Goal: Transaction & Acquisition: Download file/media

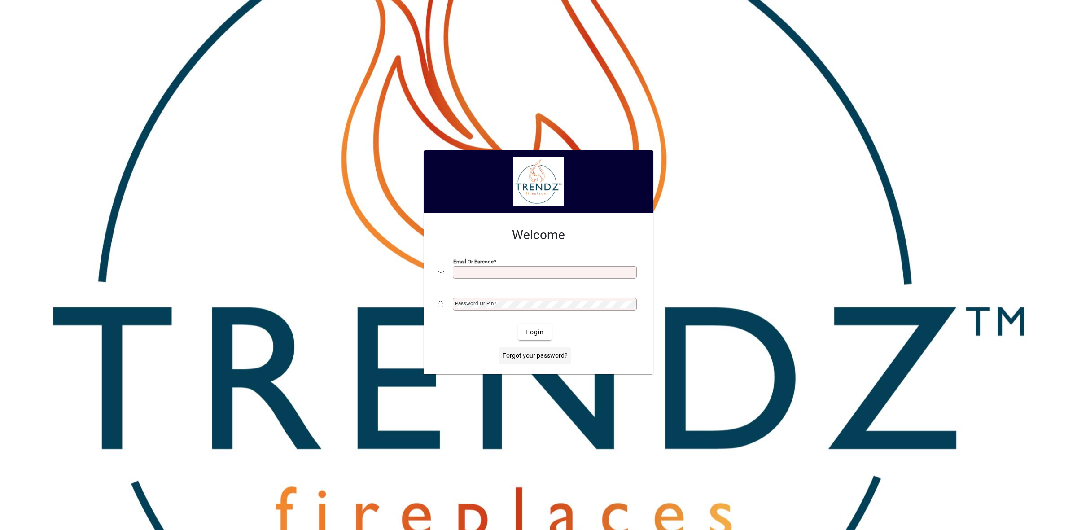
type input "**********"
click at [525, 335] on span "Login" at bounding box center [534, 332] width 18 height 9
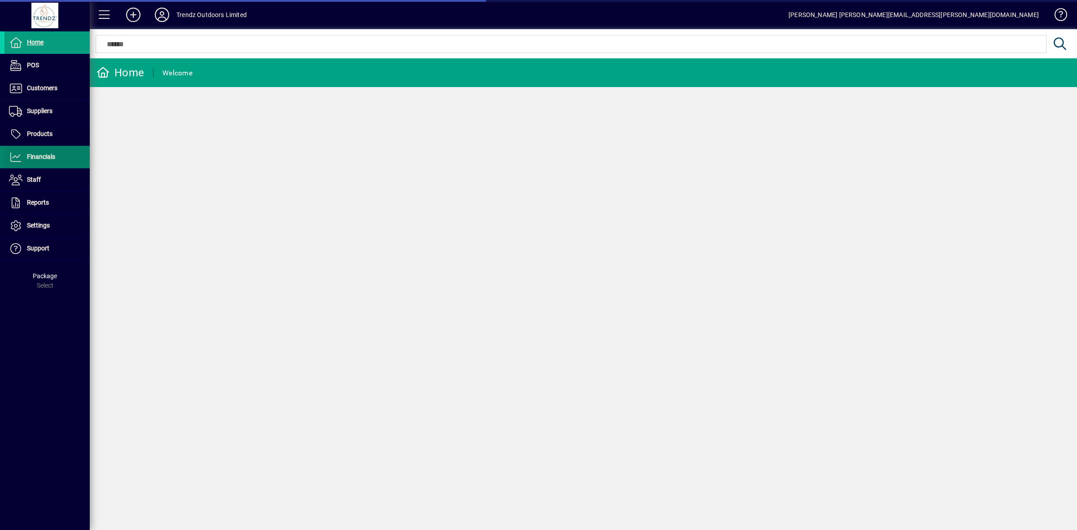
click at [39, 151] on span at bounding box center [46, 157] width 85 height 22
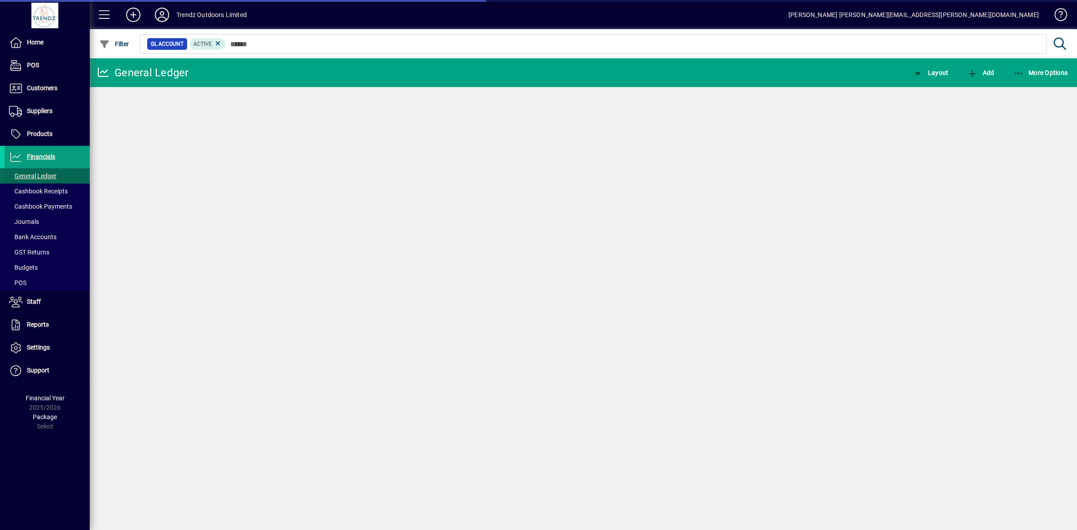
click at [47, 174] on span "General Ledger" at bounding box center [33, 175] width 48 height 7
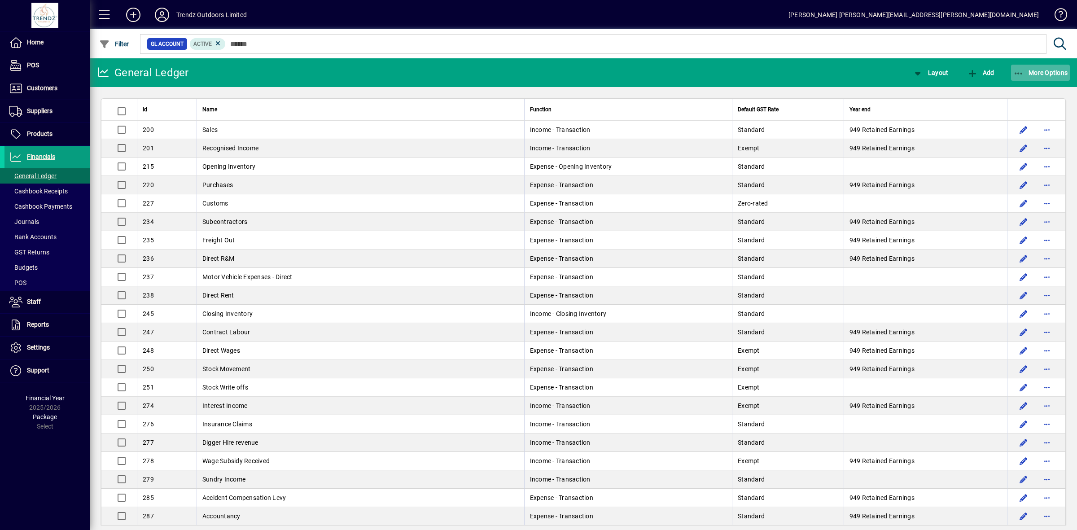
click at [1069, 66] on span "button" at bounding box center [1040, 73] width 59 height 22
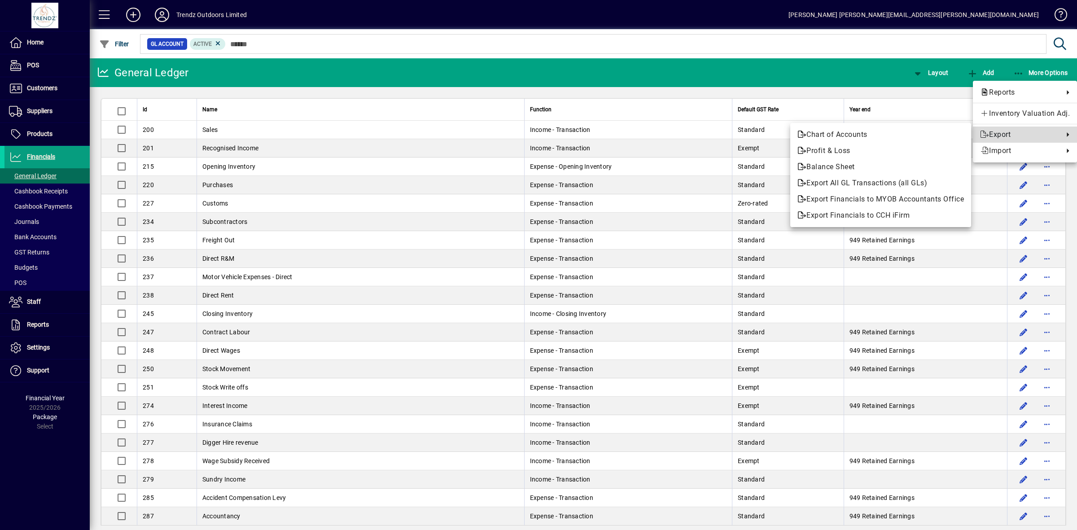
click at [1003, 136] on span "Export" at bounding box center [1019, 134] width 79 height 11
click at [831, 185] on span "Export All GL Transactions (all GLs)" at bounding box center [880, 183] width 166 height 11
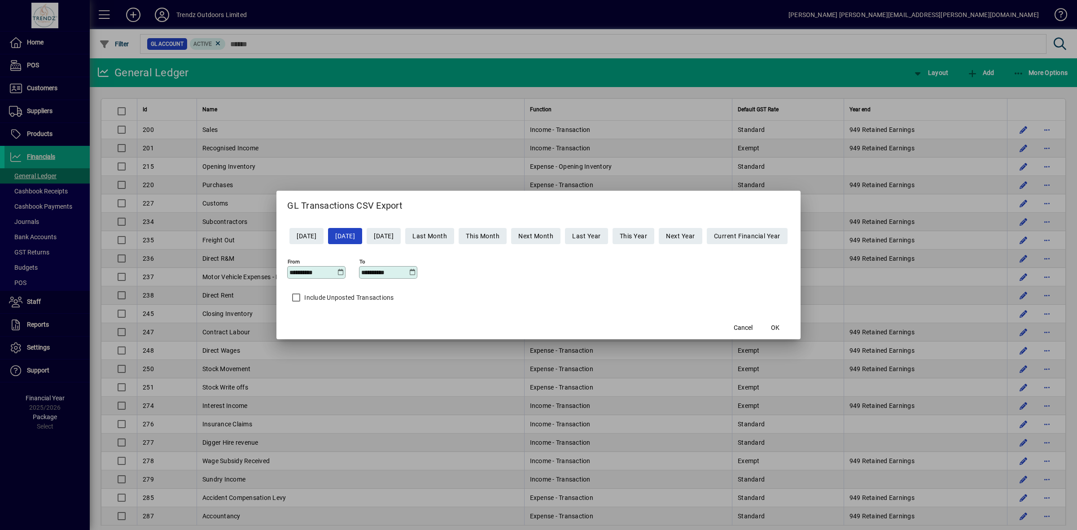
click at [337, 273] on icon at bounding box center [340, 272] width 7 height 7
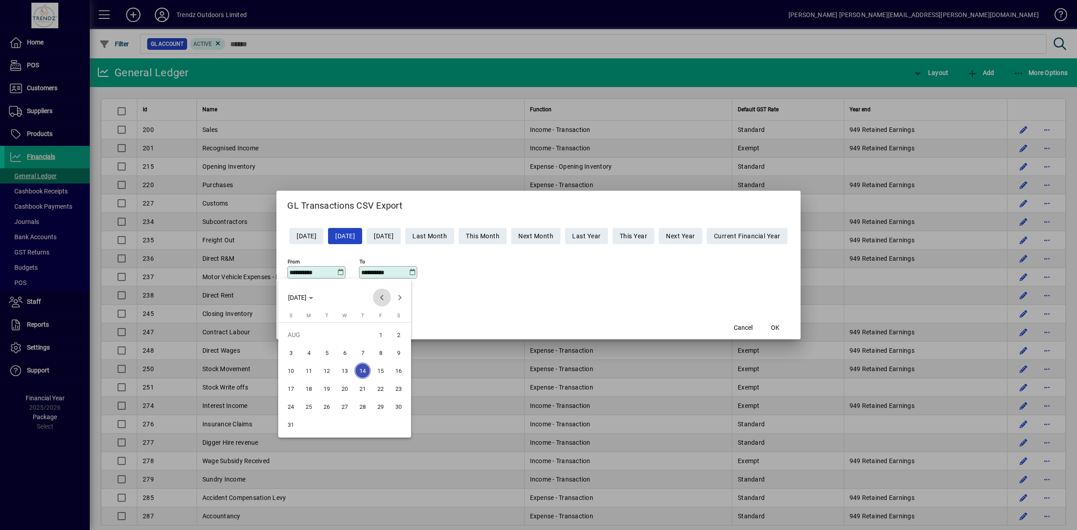
click at [382, 296] on span "Previous month" at bounding box center [382, 298] width 18 height 18
click at [382, 297] on span "Previous month" at bounding box center [382, 298] width 18 height 18
click at [322, 353] on span "1" at bounding box center [327, 353] width 16 height 16
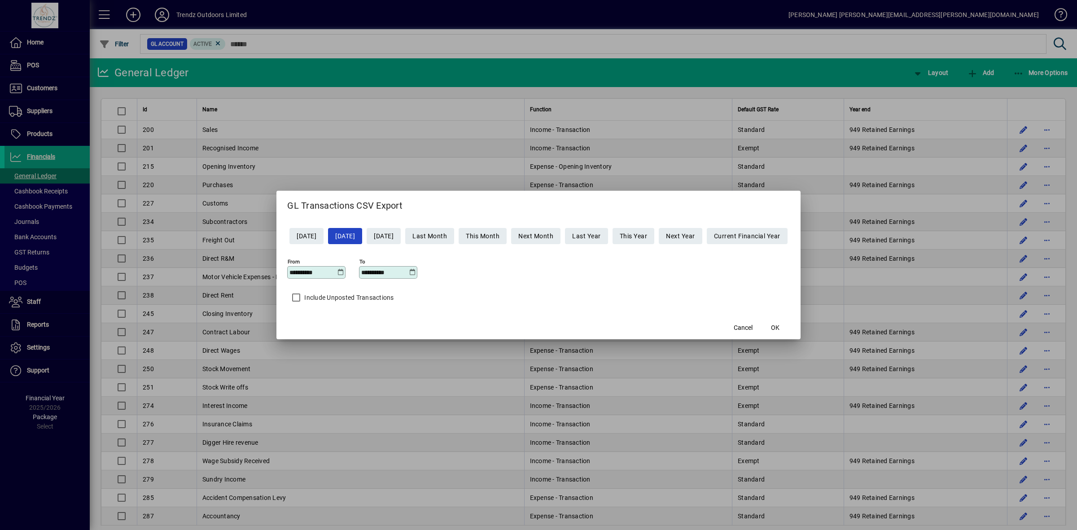
type input "**********"
click at [409, 275] on icon at bounding box center [412, 272] width 7 height 7
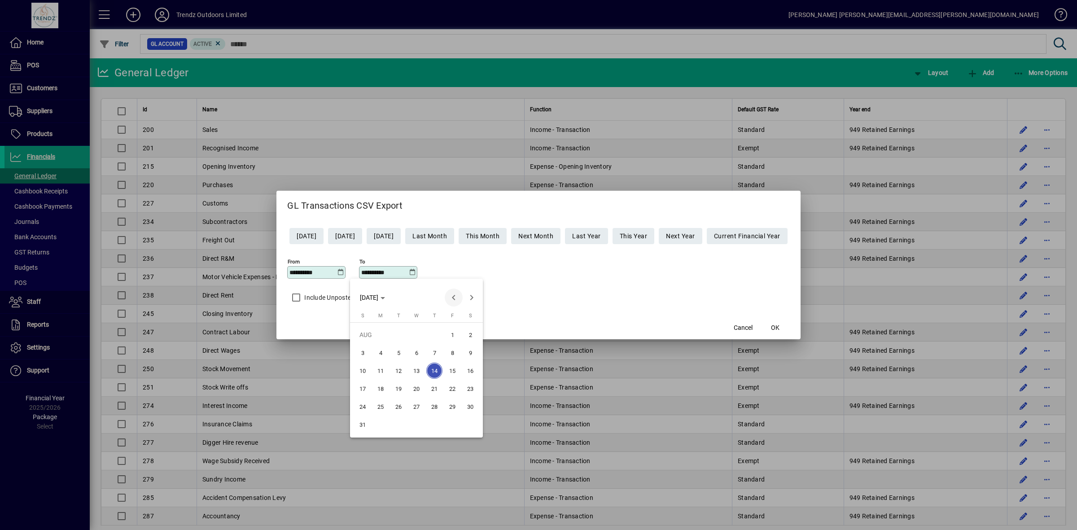
click at [447, 298] on span "Previous month" at bounding box center [454, 298] width 18 height 18
click at [434, 427] on span "31" at bounding box center [434, 424] width 16 height 16
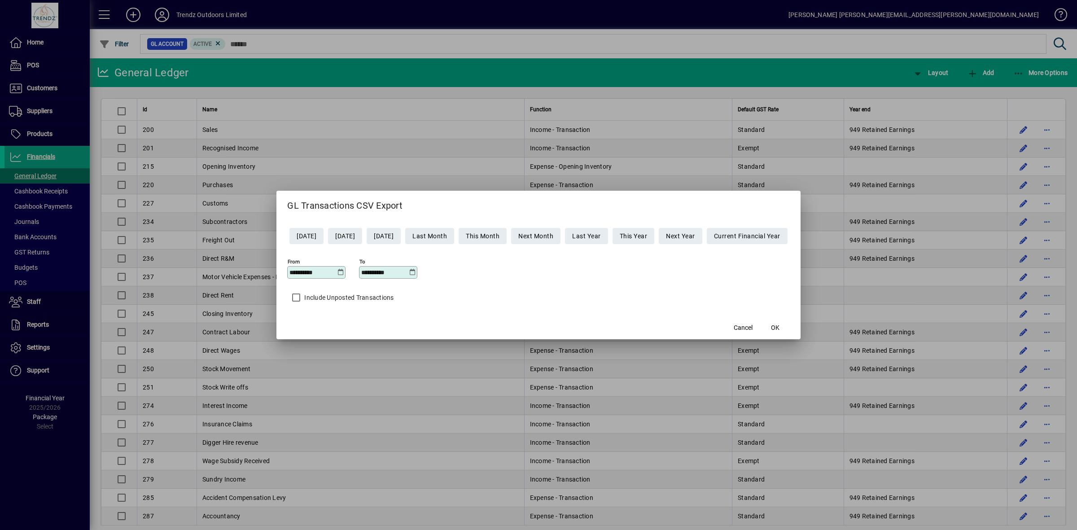
type input "**********"
drag, startPoint x: 594, startPoint y: 298, endPoint x: 589, endPoint y: 299, distance: 4.5
click at [593, 298] on div "Include Unposted Transactions" at bounding box center [538, 296] width 503 height 20
click at [779, 328] on span "OK" at bounding box center [775, 327] width 9 height 9
